Goal: Task Accomplishment & Management: Use online tool/utility

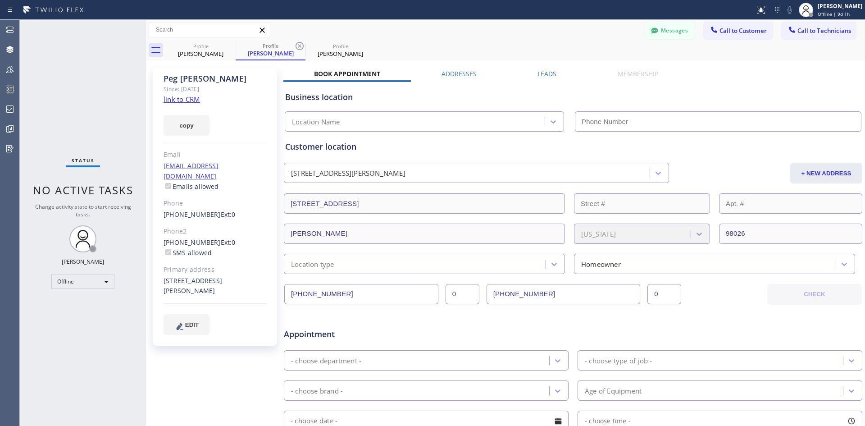
click at [11, 68] on icon at bounding box center [10, 69] width 11 height 11
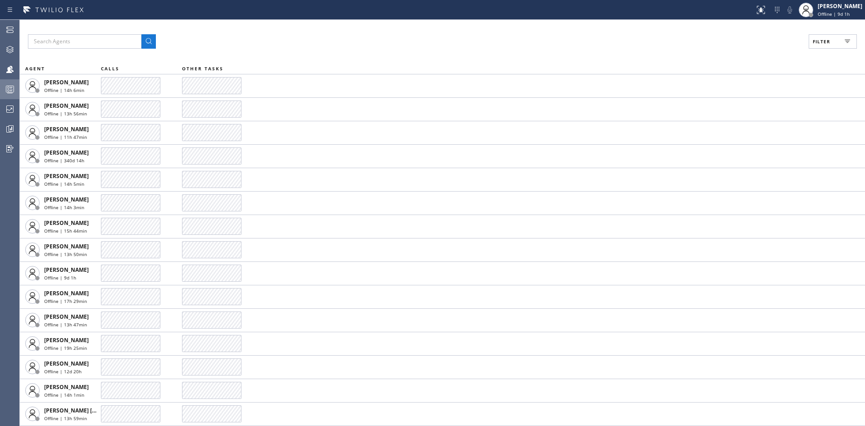
click at [14, 84] on icon at bounding box center [10, 89] width 11 height 11
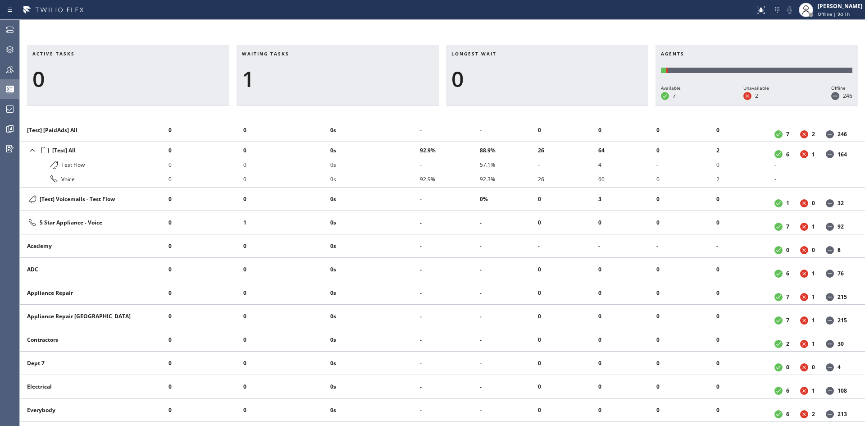
scroll to position [225, 0]
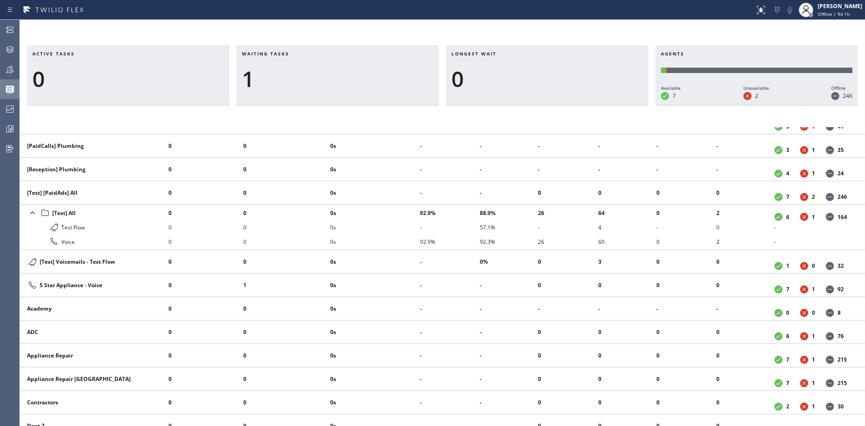
click at [71, 228] on div "Test Flow" at bounding box center [94, 227] width 134 height 11
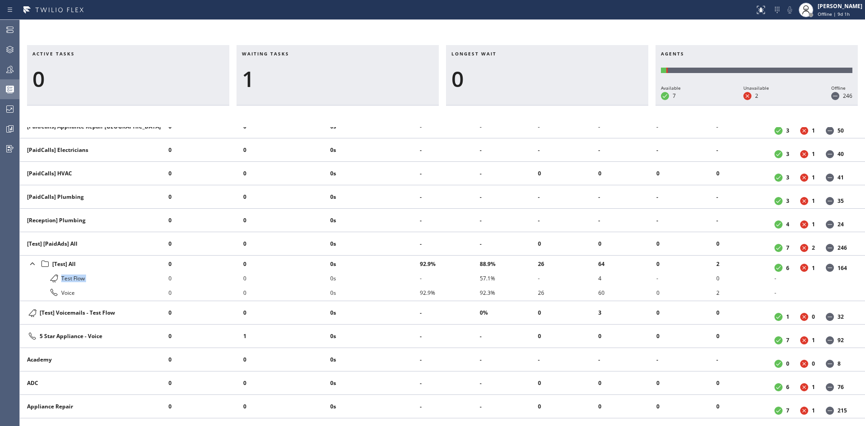
scroll to position [188, 0]
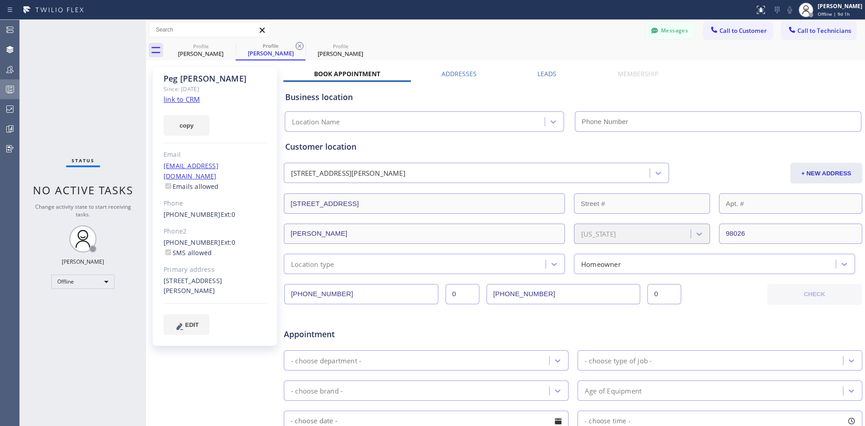
click at [8, 82] on div at bounding box center [10, 89] width 20 height 18
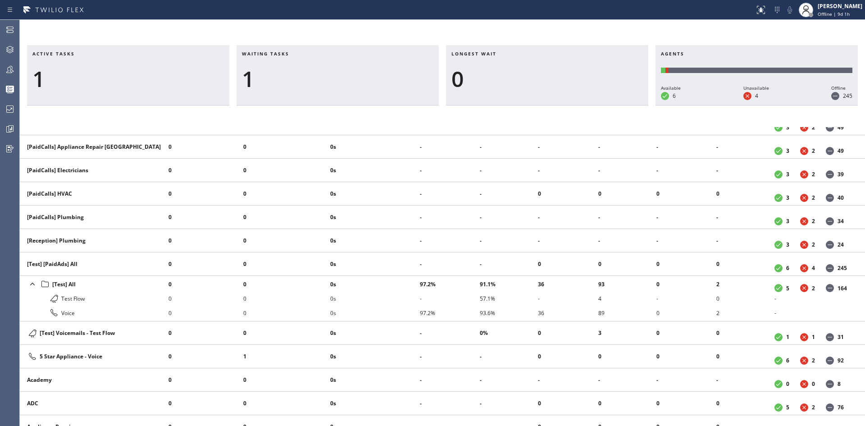
scroll to position [210, 0]
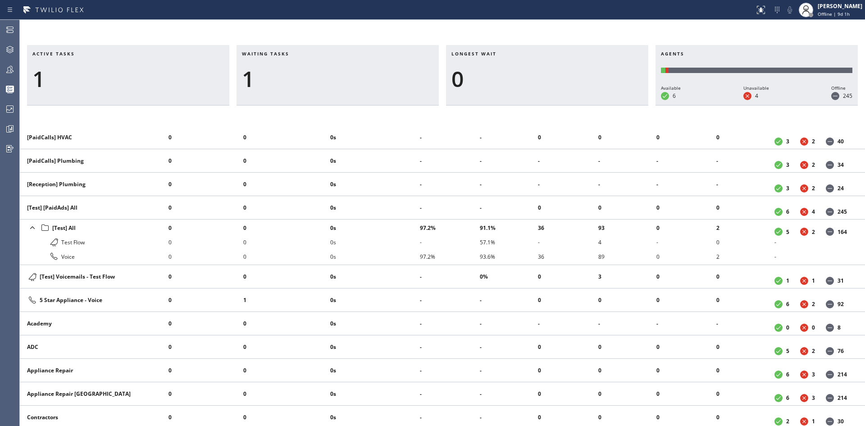
click at [408, 263] on li "0s" at bounding box center [375, 256] width 90 height 14
click at [285, 177] on li "0" at bounding box center [286, 184] width 87 height 14
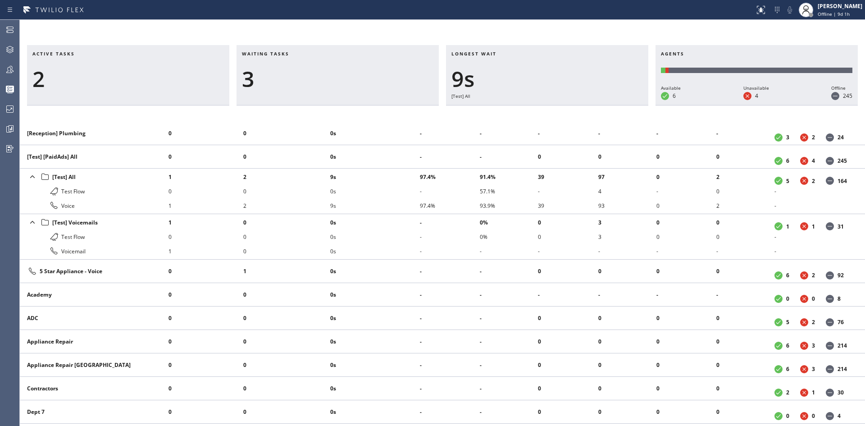
scroll to position [255, 0]
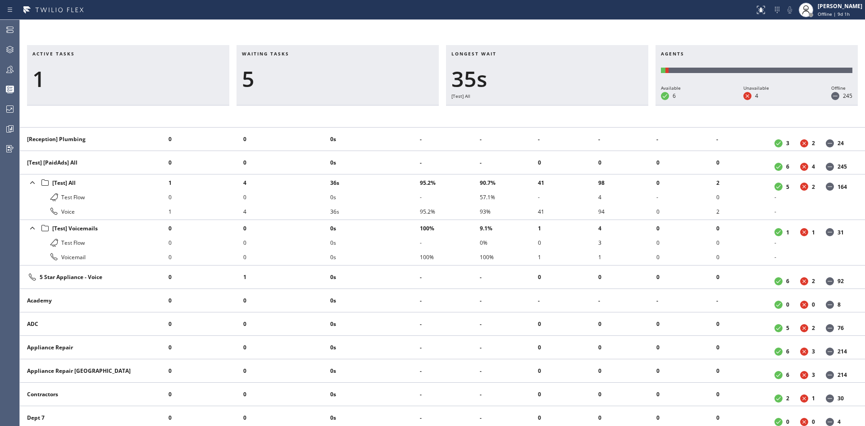
click at [237, 214] on li "1" at bounding box center [206, 211] width 75 height 14
click at [535, 126] on div "Active tasks 2 Waiting tasks 1 Longest wait 0 Agents Available 6 Unavailable 4 …" at bounding box center [442, 235] width 845 height 381
click at [325, 38] on div "Active tasks 1 Waiting tasks 1 Longest wait 0 Agents Available 6 Unavailable 5 …" at bounding box center [442, 223] width 845 height 406
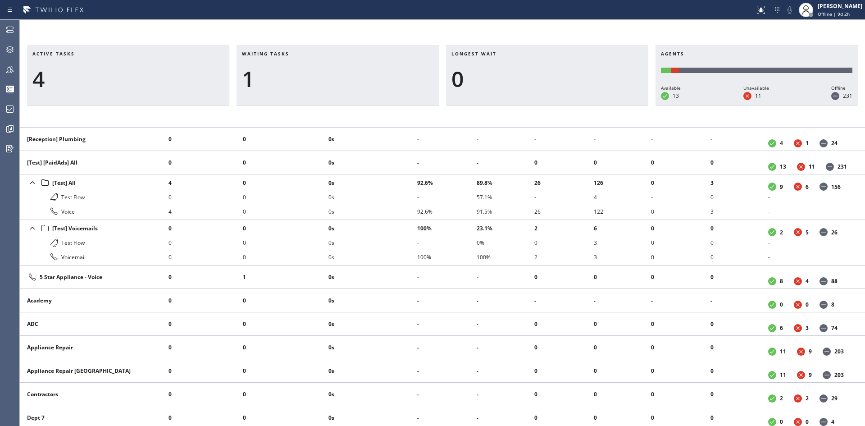
click at [612, 260] on li "3" at bounding box center [623, 257] width 58 height 14
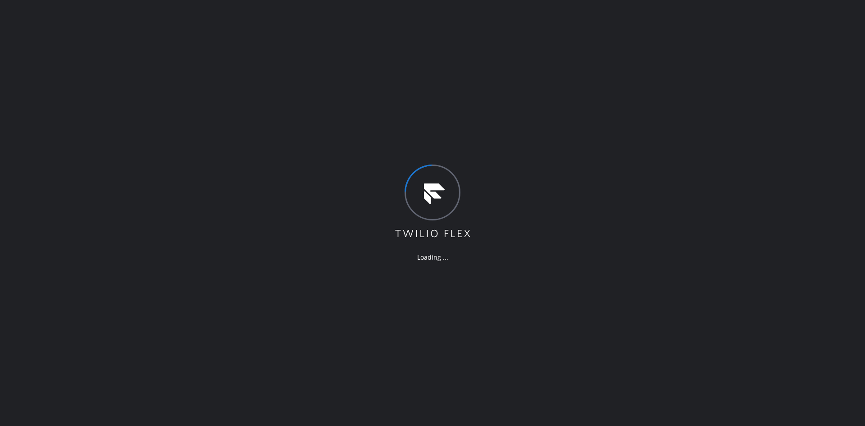
click at [256, 77] on div "Loading ..." at bounding box center [432, 213] width 865 height 426
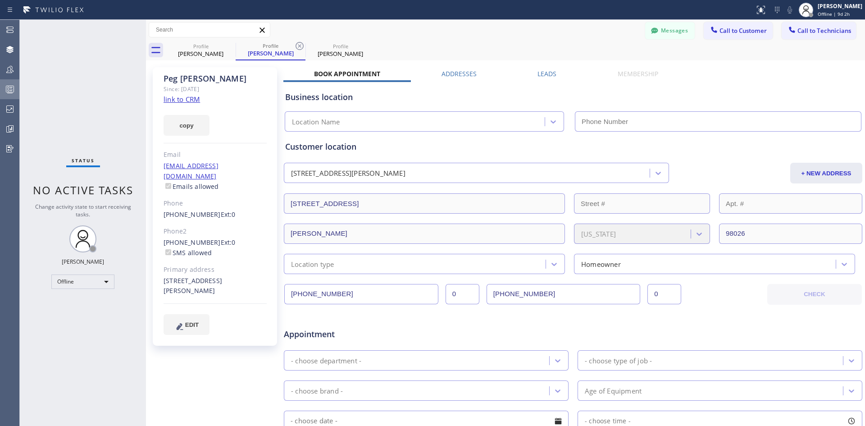
click at [12, 84] on icon at bounding box center [10, 89] width 11 height 11
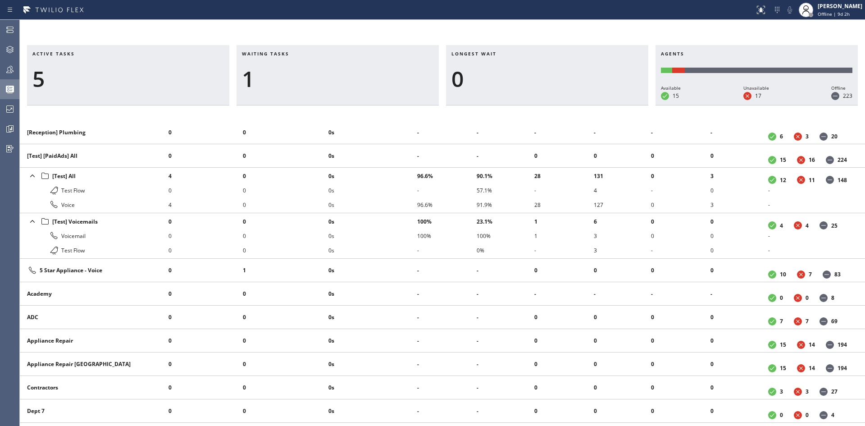
scroll to position [270, 0]
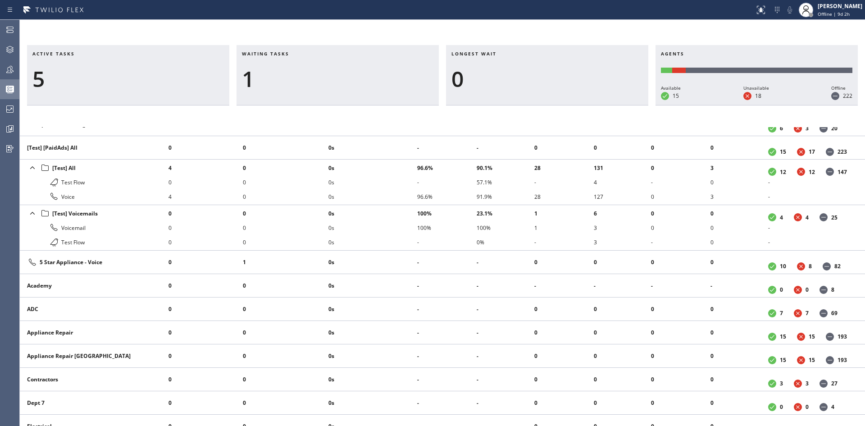
click at [548, 221] on li "1" at bounding box center [563, 227] width 59 height 14
click at [552, 28] on div "Active tasks 5 Waiting tasks 3 Longest wait 16s [Test] All Agents Available 17 …" at bounding box center [442, 223] width 845 height 406
click at [452, 39] on div "Active tasks 5 Waiting tasks 2 Longest wait 6s [Test] All Agents Available 17 U…" at bounding box center [442, 223] width 845 height 406
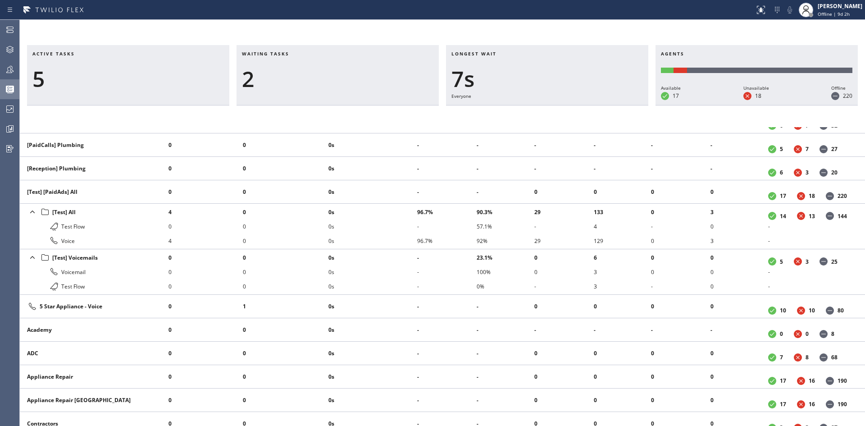
scroll to position [225, 0]
click at [79, 272] on div "Voicemail" at bounding box center [94, 272] width 134 height 11
click at [549, 37] on div "Active tasks 5 Waiting tasks 1 Longest wait 0 Agents Available 17 Unavailable 1…" at bounding box center [442, 223] width 845 height 406
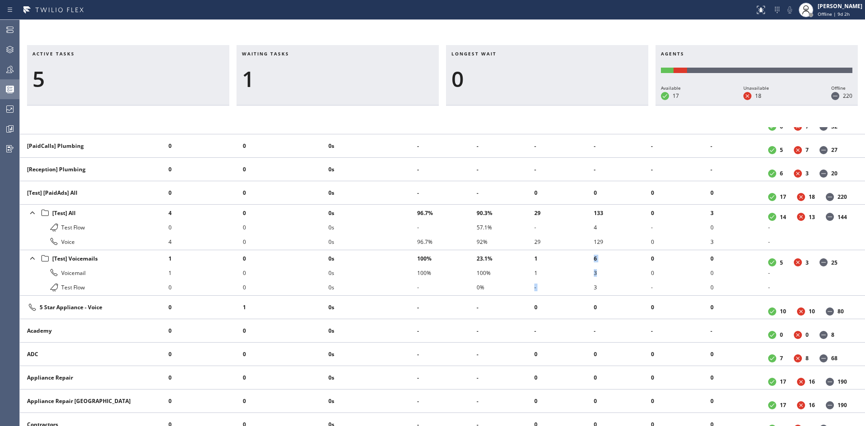
drag, startPoint x: 597, startPoint y: 273, endPoint x: 580, endPoint y: 274, distance: 16.3
click at [580, 274] on tr "[Test] Voicemails Voicemail Test Flow 1 1 0 0 0 0 0s 0s 0s 100% 100% - 23.1% 10…" at bounding box center [442, 273] width 845 height 46
click at [535, 274] on li "1" at bounding box center [563, 272] width 59 height 14
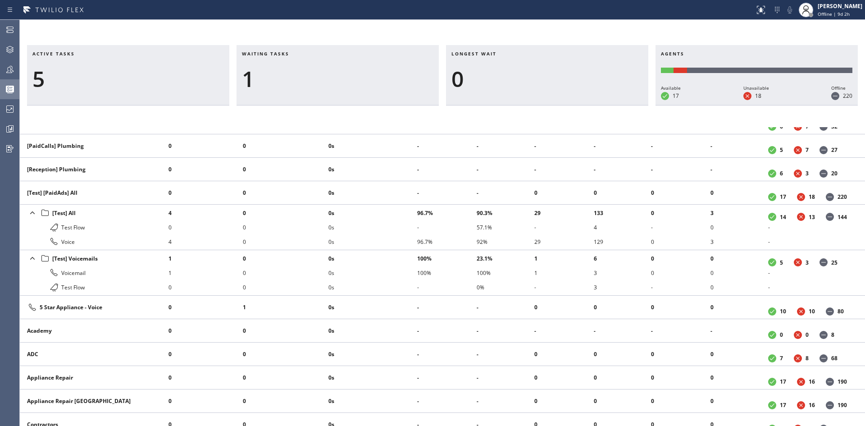
click at [597, 284] on li "3" at bounding box center [623, 287] width 58 height 14
click at [594, 273] on li "4" at bounding box center [623, 272] width 58 height 14
click at [552, 36] on div "Active tasks 5 Waiting tasks 2 Longest wait 4s Everyone Agents Available 17 Una…" at bounding box center [442, 223] width 845 height 406
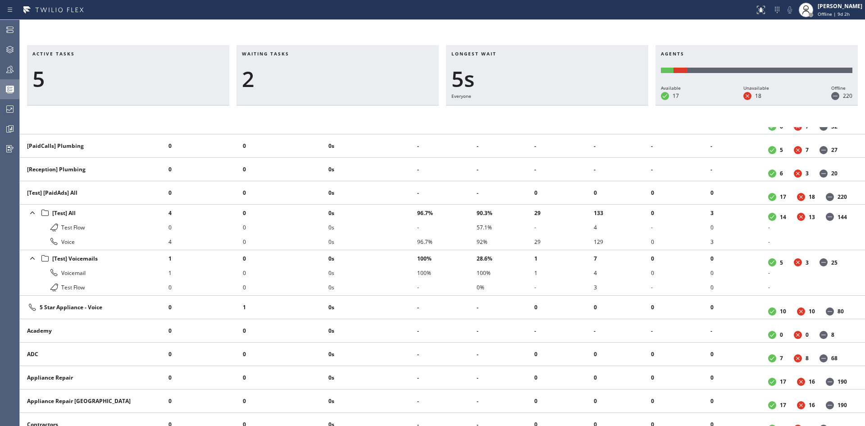
click at [574, 14] on div at bounding box center [377, 10] width 747 height 14
click at [529, 10] on div at bounding box center [377, 10] width 747 height 14
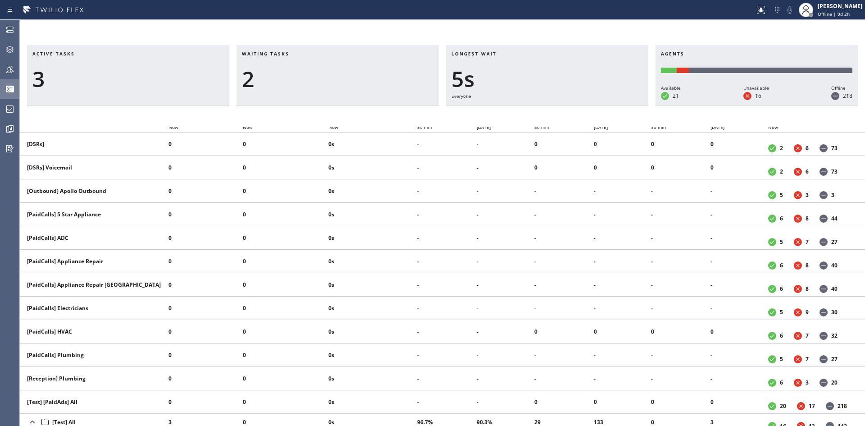
scroll to position [0, 0]
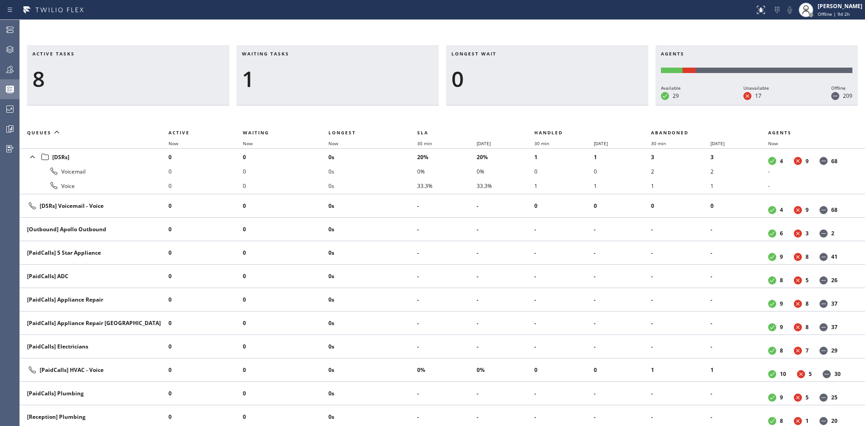
click at [725, 238] on td "-" at bounding box center [740, 229] width 58 height 23
click at [567, 27] on div "Active tasks 12 Waiting tasks 1 Longest wait 0 Agents Available 29 Unavailable …" at bounding box center [442, 223] width 845 height 406
click at [552, 55] on h3 "Longest wait" at bounding box center [546, 57] width 191 height 14
click at [256, 27] on div "Active tasks 8 Waiting tasks 3 Longest wait 10s Everyone Agents Available 28 Un…" at bounding box center [442, 223] width 845 height 406
click at [319, 91] on div "2" at bounding box center [337, 79] width 191 height 26
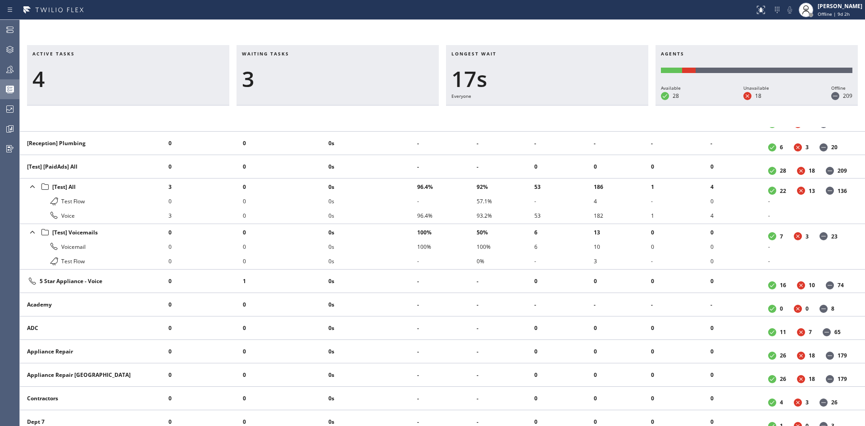
scroll to position [270, 0]
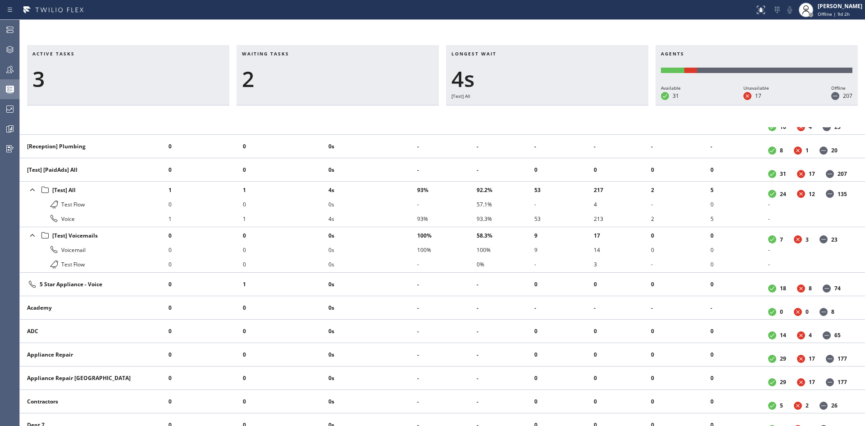
click at [507, 81] on div "4s" at bounding box center [546, 79] width 191 height 26
click at [438, 132] on td "-" at bounding box center [446, 122] width 59 height 23
click at [525, 44] on div "Active tasks 4 Waiting tasks 2 Longest wait 8s Everyone Agents Available 31 Una…" at bounding box center [442, 223] width 845 height 406
